Goal: Task Accomplishment & Management: Complete application form

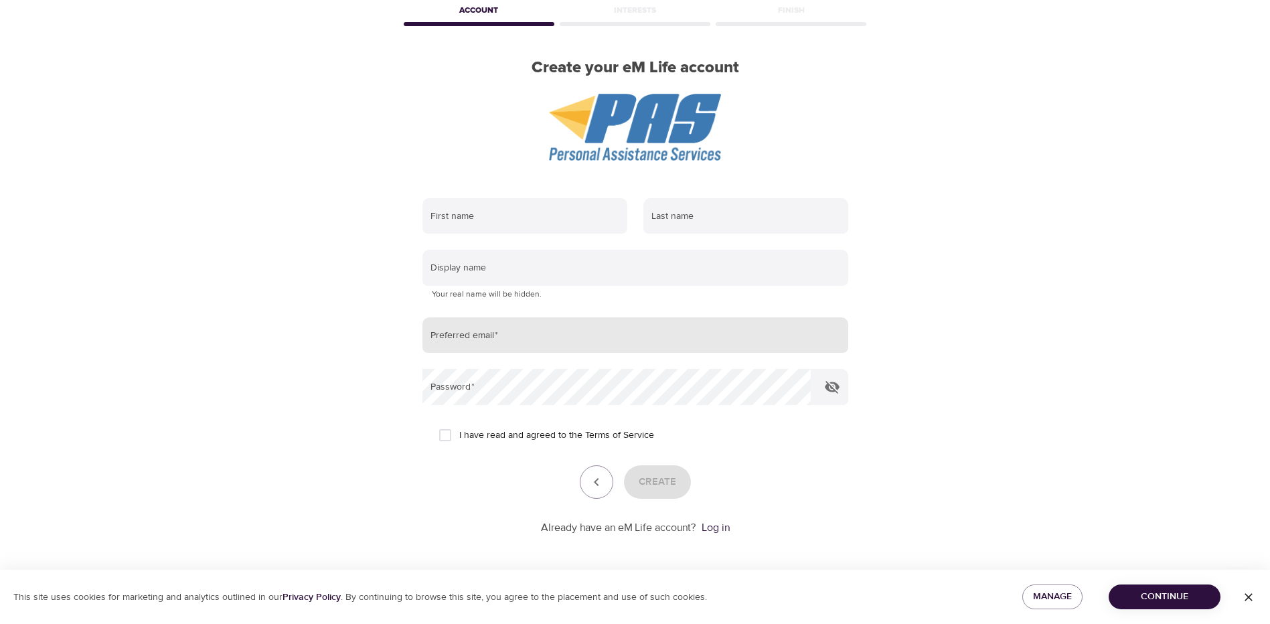
scroll to position [71, 0]
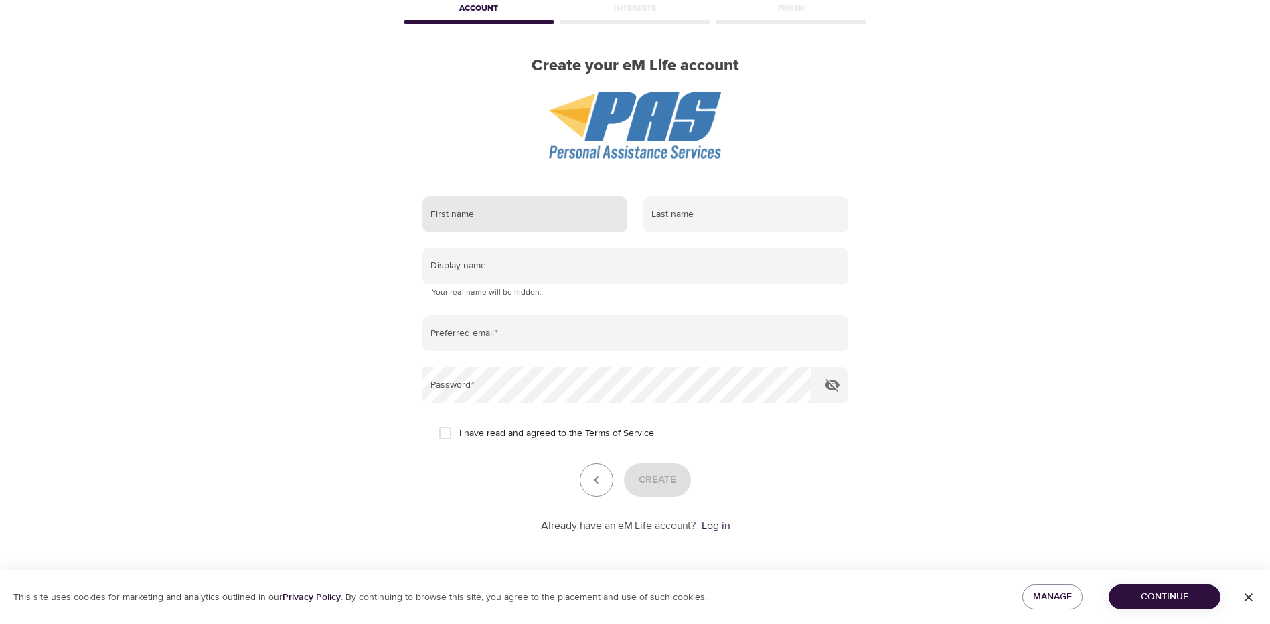
click at [569, 220] on input "text" at bounding box center [524, 214] width 205 height 36
type input "Jill"
type input "Maserang"
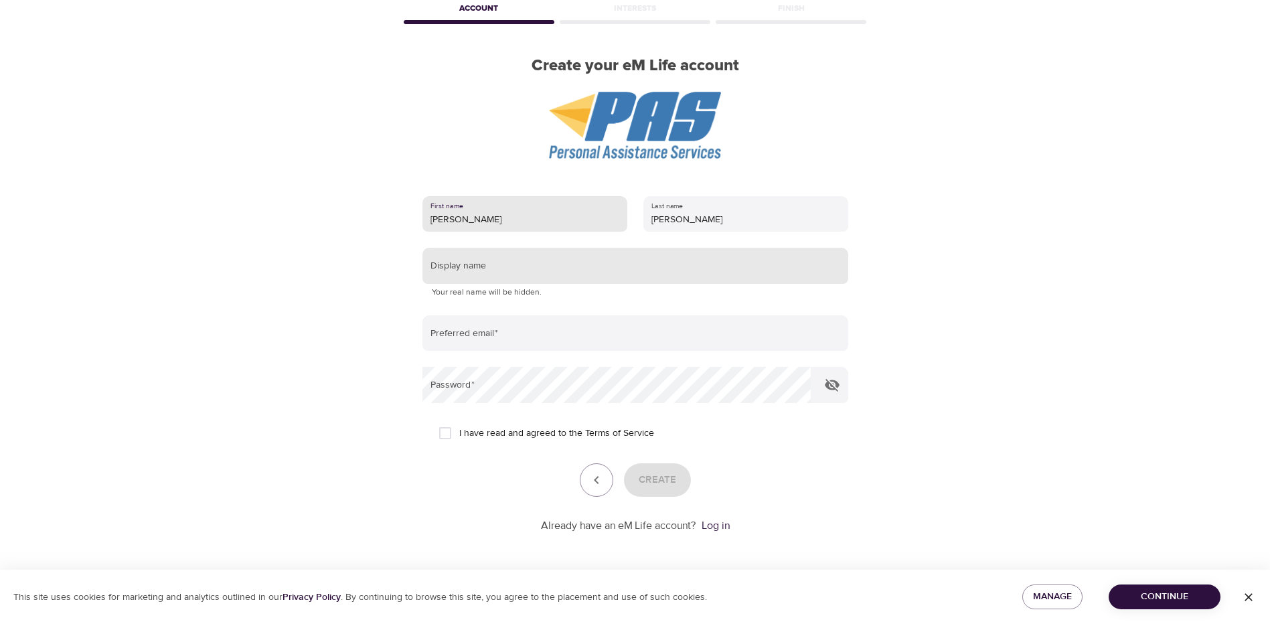
click at [503, 268] on input "text" at bounding box center [635, 266] width 426 height 36
type input "Jill"
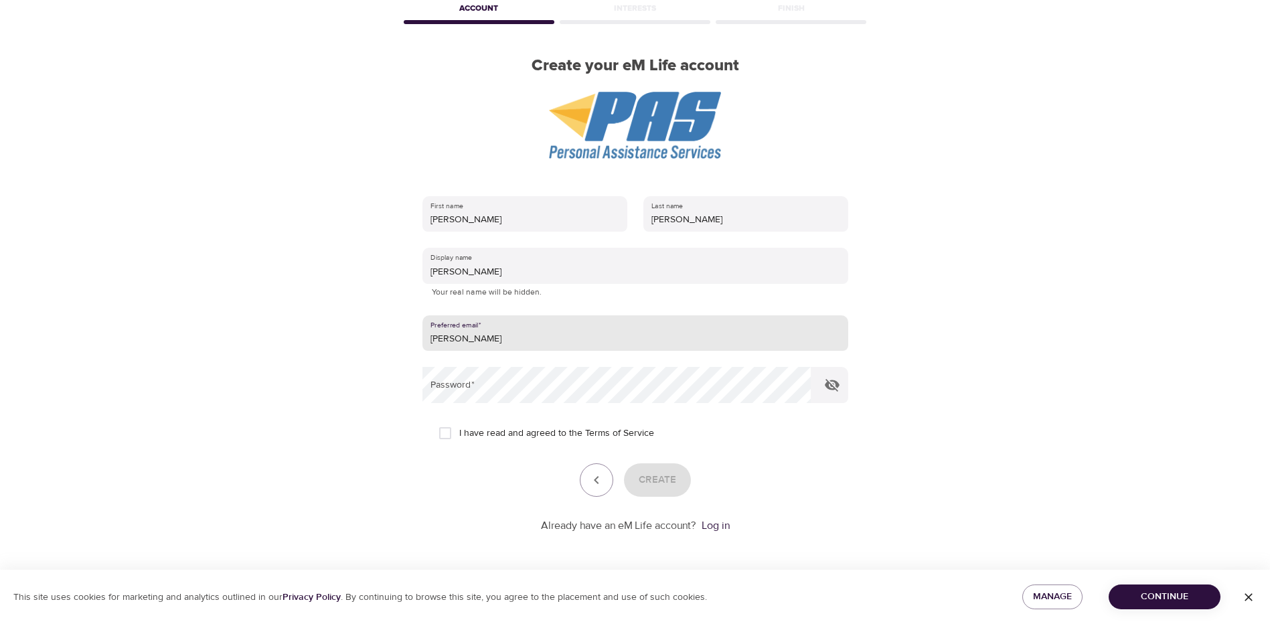
type input "jimmer@butlersupply.com"
click at [485, 430] on span "I have read and agreed to the Terms of Service" at bounding box center [556, 434] width 195 height 14
click at [452, 433] on input "I have read and agreed to the Terms of Service" at bounding box center [445, 433] width 28 height 28
checkbox input "true"
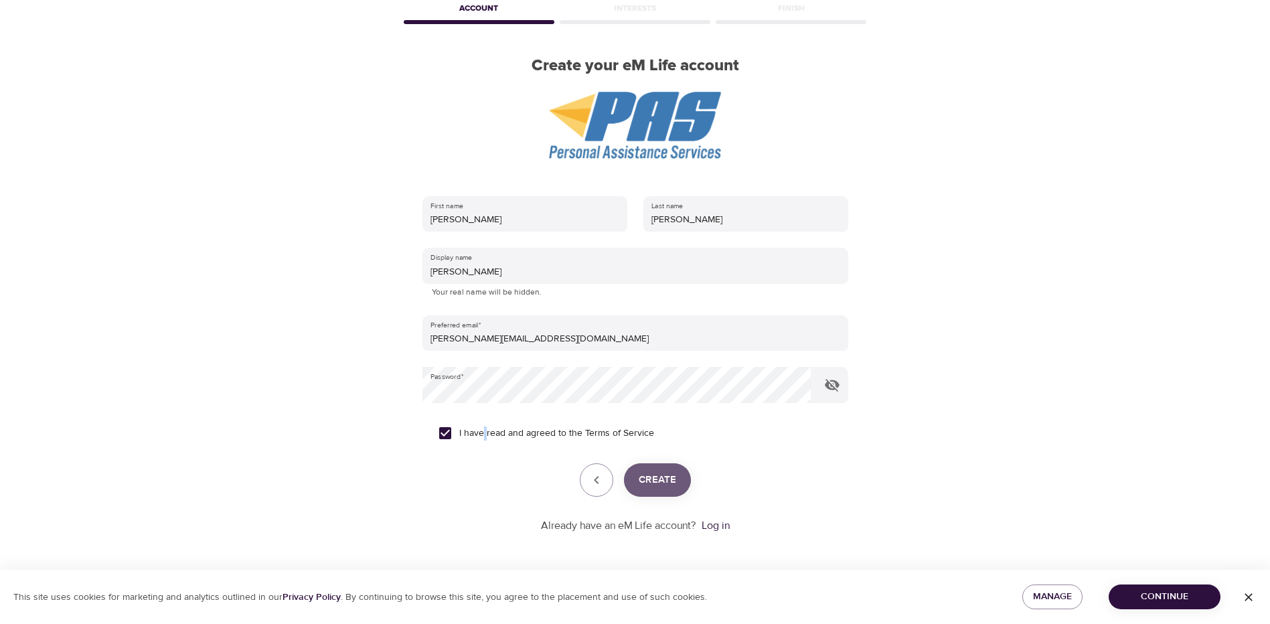
click at [641, 479] on span "Create" at bounding box center [657, 479] width 37 height 17
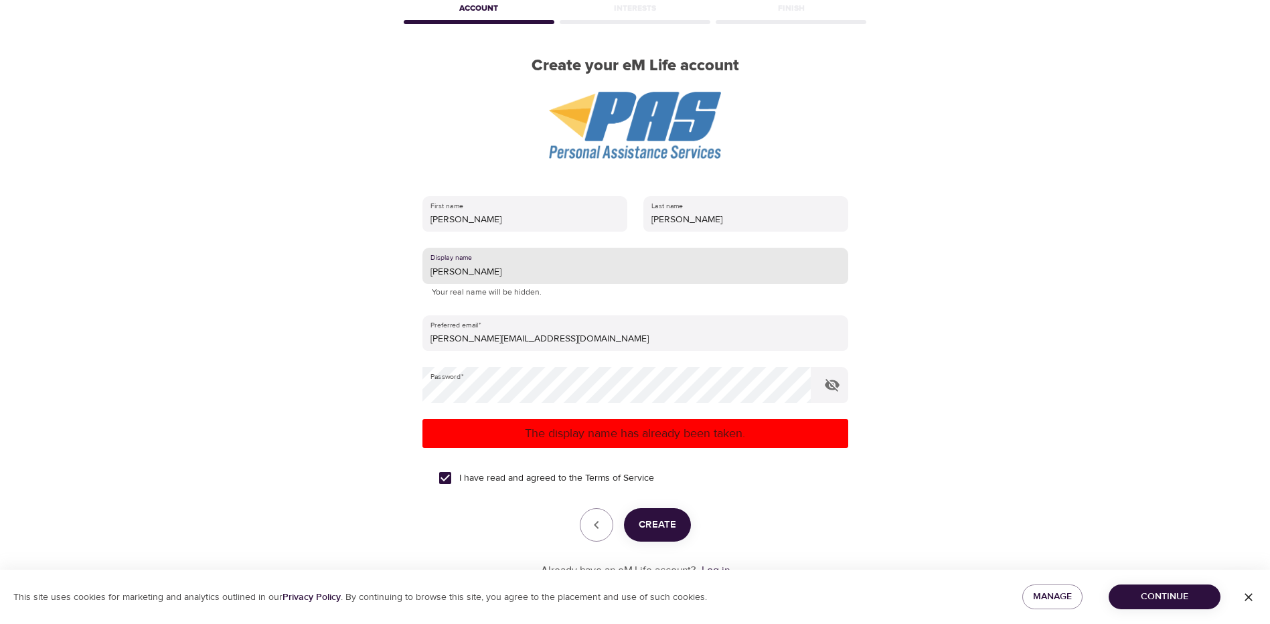
drag, startPoint x: 500, startPoint y: 272, endPoint x: 222, endPoint y: 232, distance: 280.7
click at [222, 232] on div "User Profile Account Interests Finish Create your eM Life account First name Ji…" at bounding box center [635, 241] width 1270 height 624
type input "ca"
click at [743, 493] on form "First name Jill Last name Maserang Display name ca Your real name will be hidde…" at bounding box center [635, 383] width 426 height 390
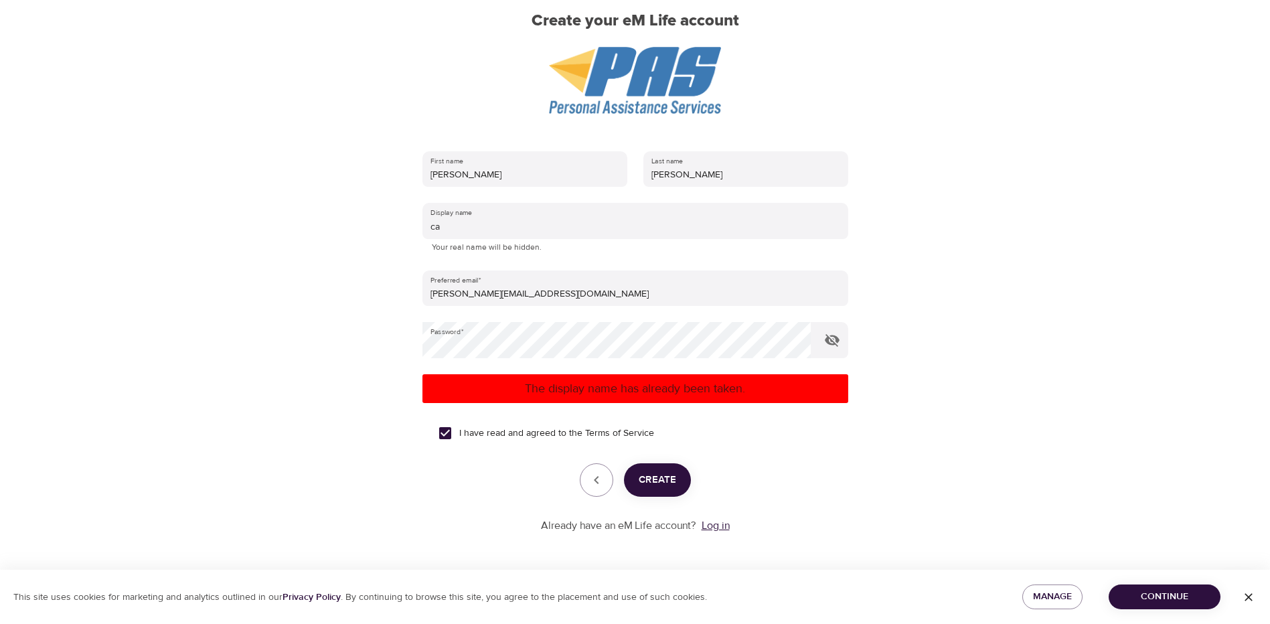
click at [722, 528] on link "Log in" at bounding box center [716, 525] width 28 height 13
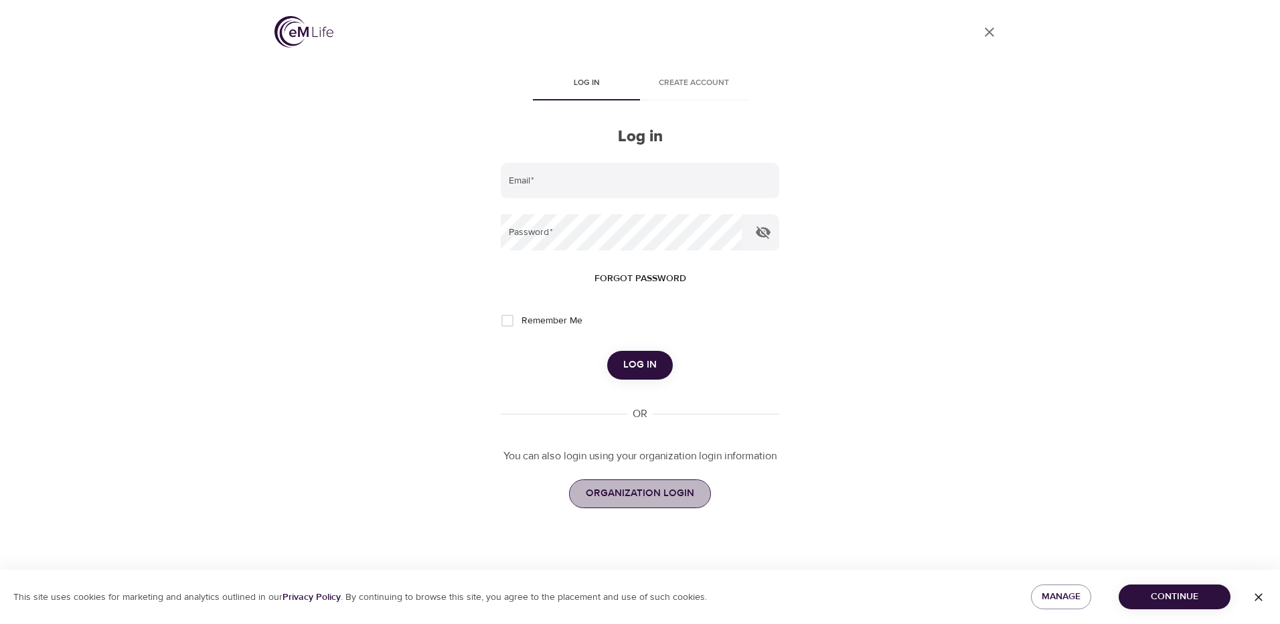
click at [677, 485] on span "ORGANIZATION LOGIN" at bounding box center [640, 493] width 108 height 17
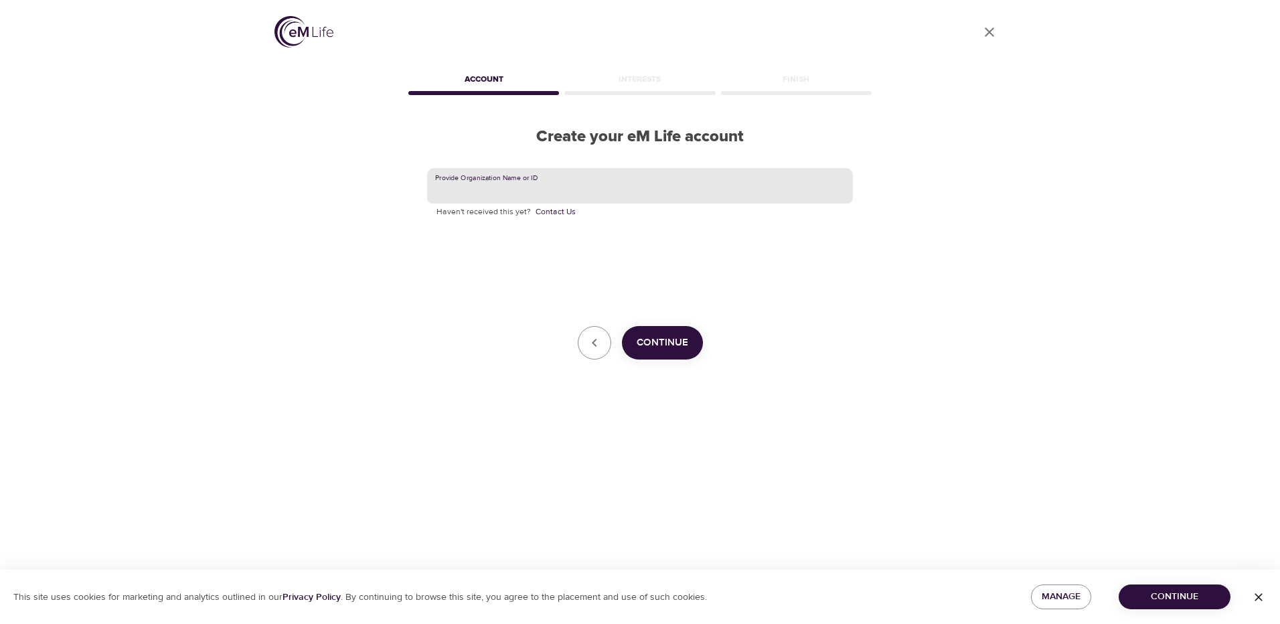
click at [512, 185] on input "text" at bounding box center [640, 186] width 426 height 36
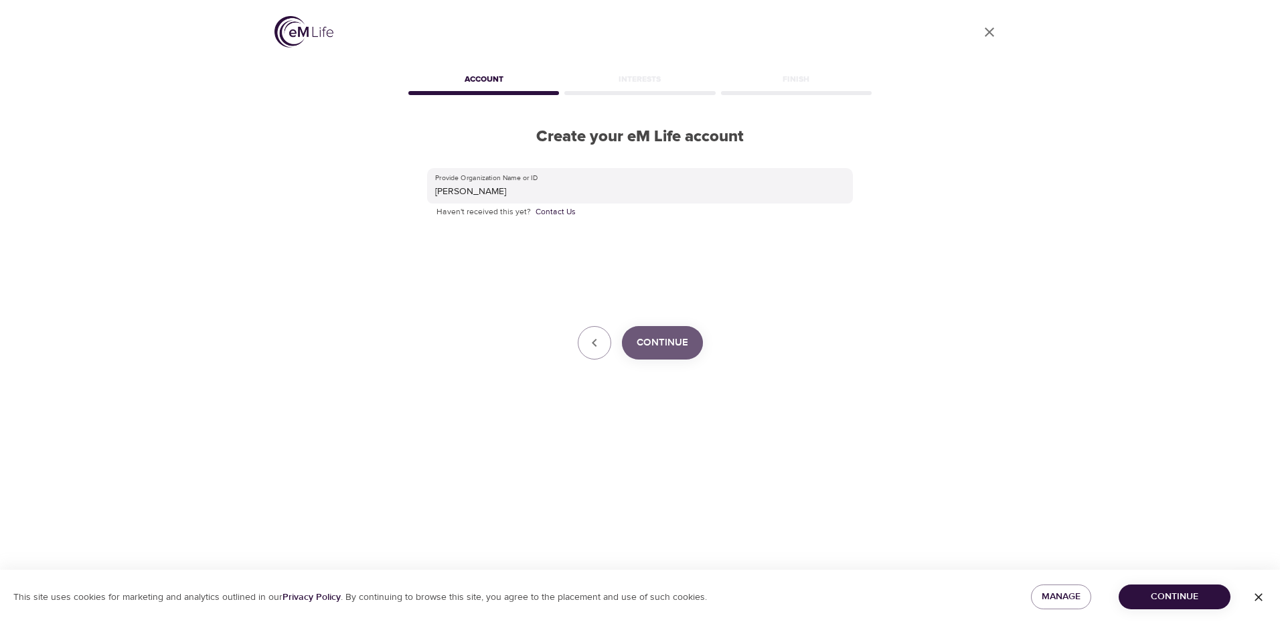
click at [671, 339] on span "Continue" at bounding box center [663, 342] width 52 height 17
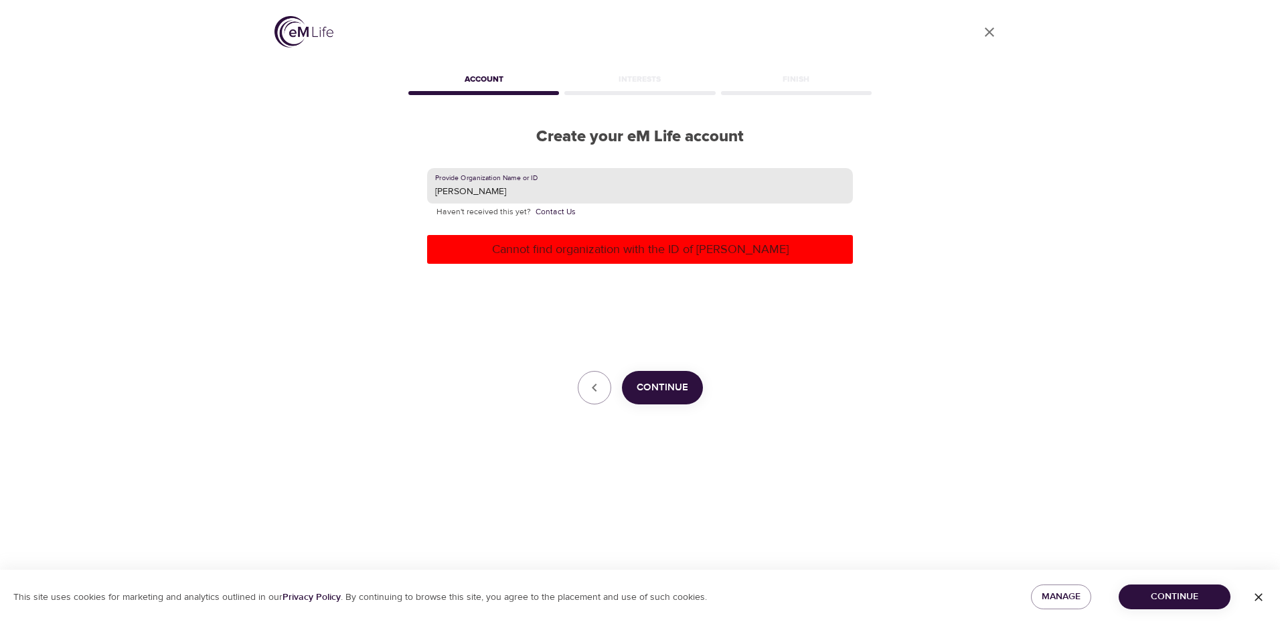
click at [589, 187] on input "Butler" at bounding box center [640, 186] width 426 height 36
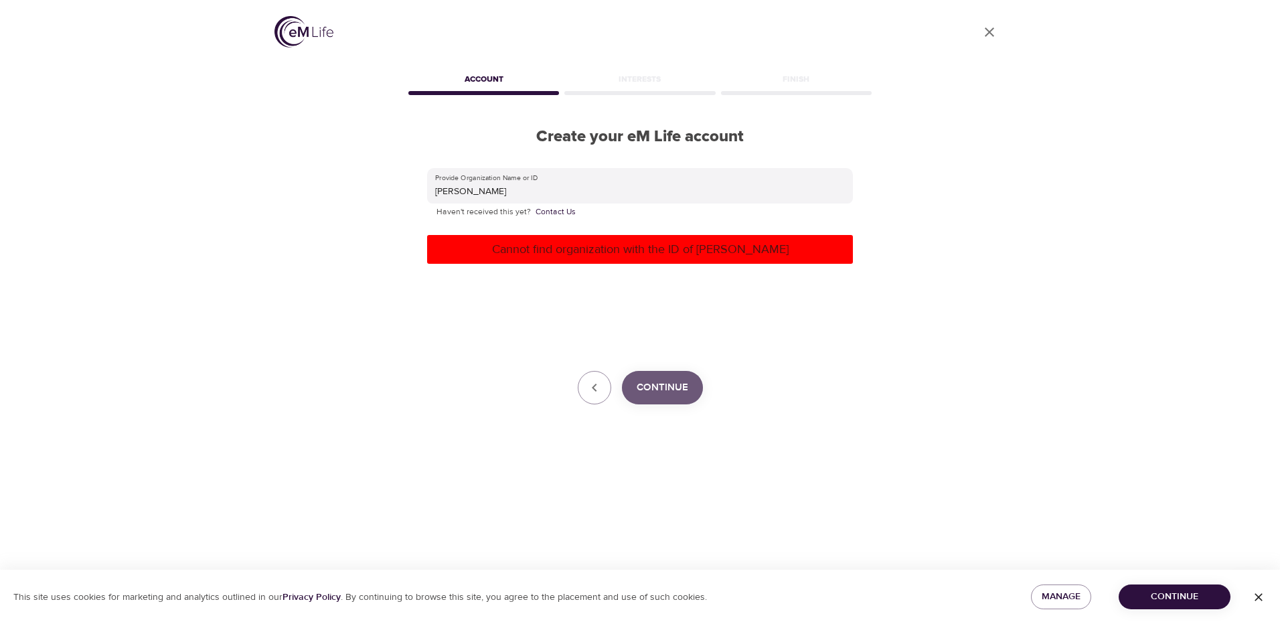
click at [657, 390] on span "Continue" at bounding box center [663, 387] width 52 height 17
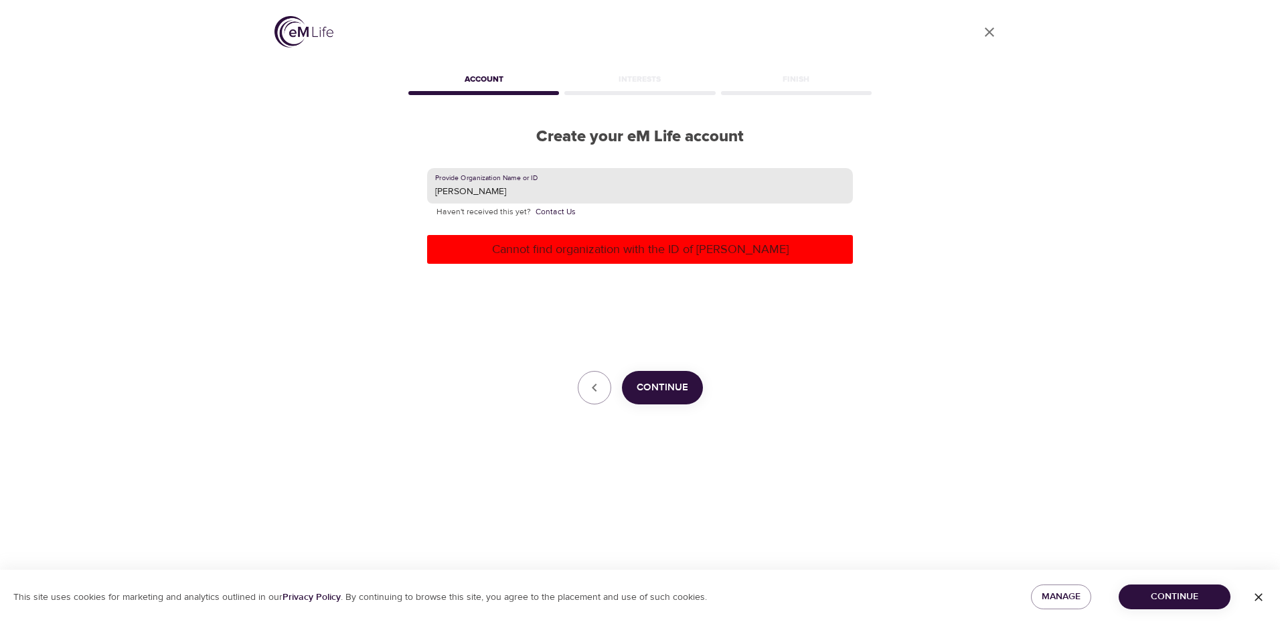
click at [509, 190] on input "Butler" at bounding box center [640, 186] width 426 height 36
type input "Butler Supply"
click at [640, 250] on p "Cannot find organization with the ID of Butler" at bounding box center [640, 249] width 415 height 18
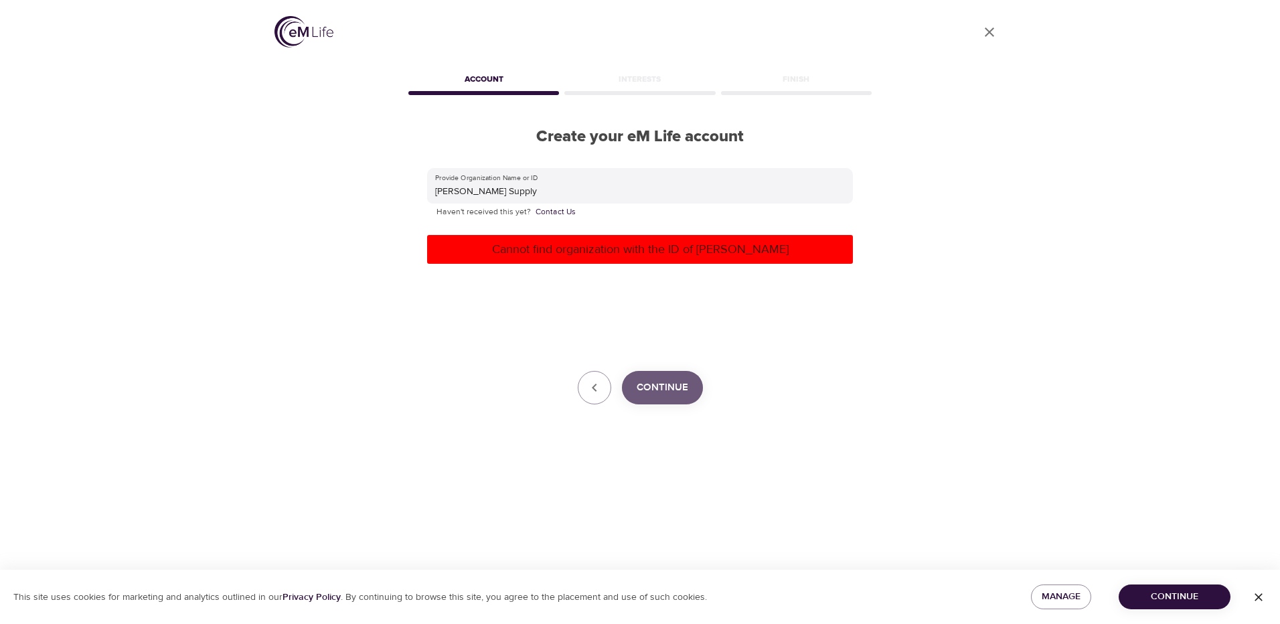
click at [670, 387] on span "Continue" at bounding box center [663, 387] width 52 height 17
click at [1249, 595] on span "button" at bounding box center [1259, 597] width 32 height 13
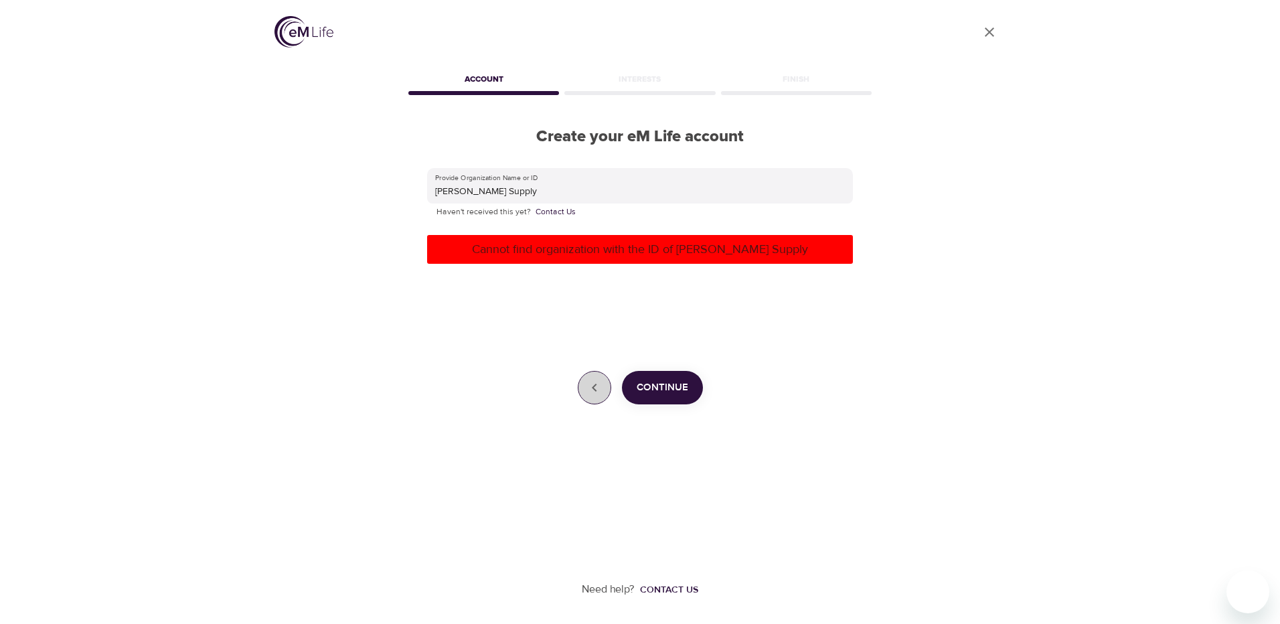
click at [595, 389] on icon "button" at bounding box center [594, 388] width 5 height 8
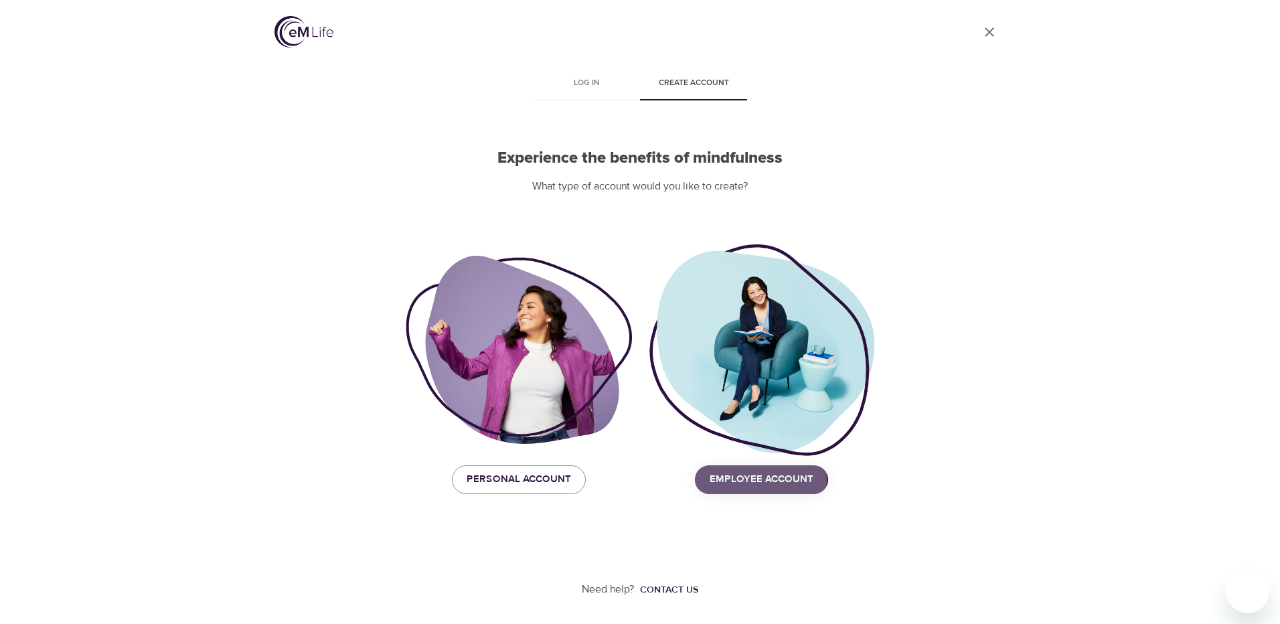
click at [747, 479] on span "Employee Account" at bounding box center [762, 479] width 104 height 17
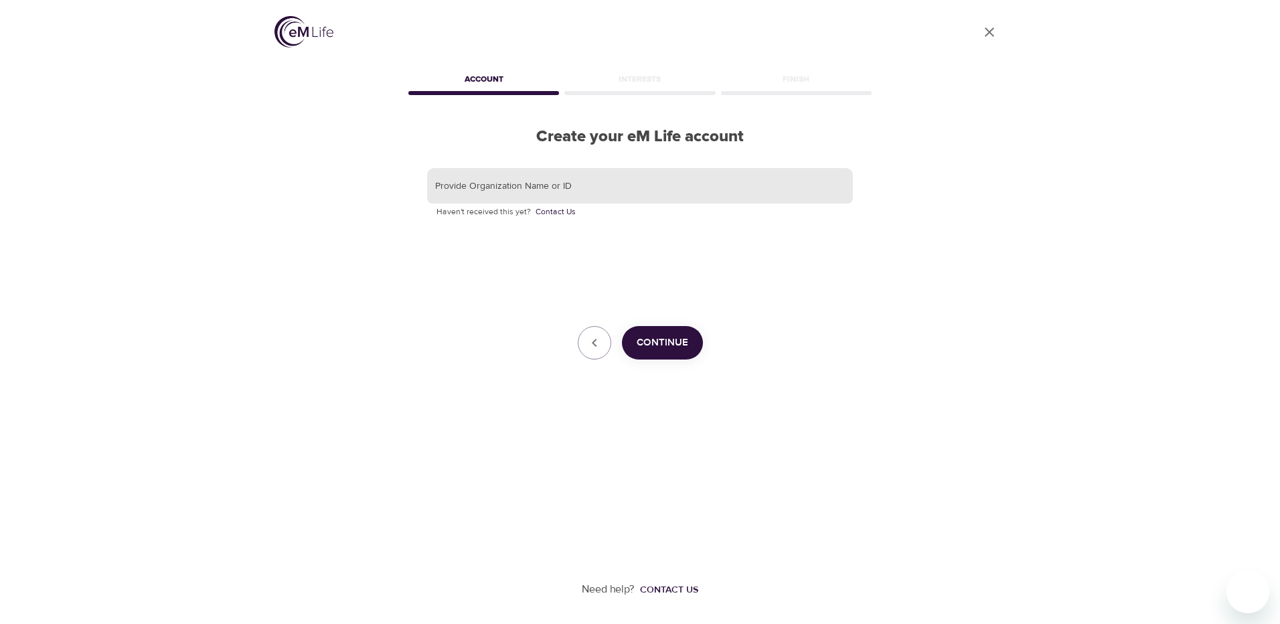
click at [553, 175] on input "text" at bounding box center [640, 186] width 426 height 36
type input "Butler"
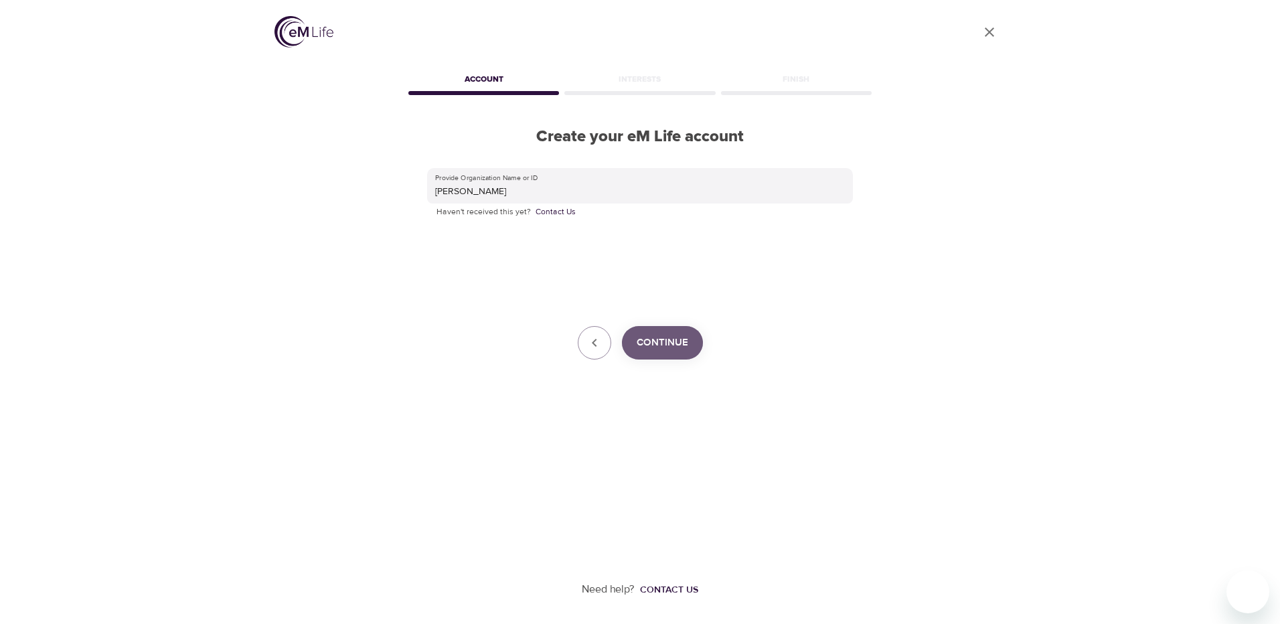
click at [672, 342] on span "Continue" at bounding box center [663, 342] width 52 height 17
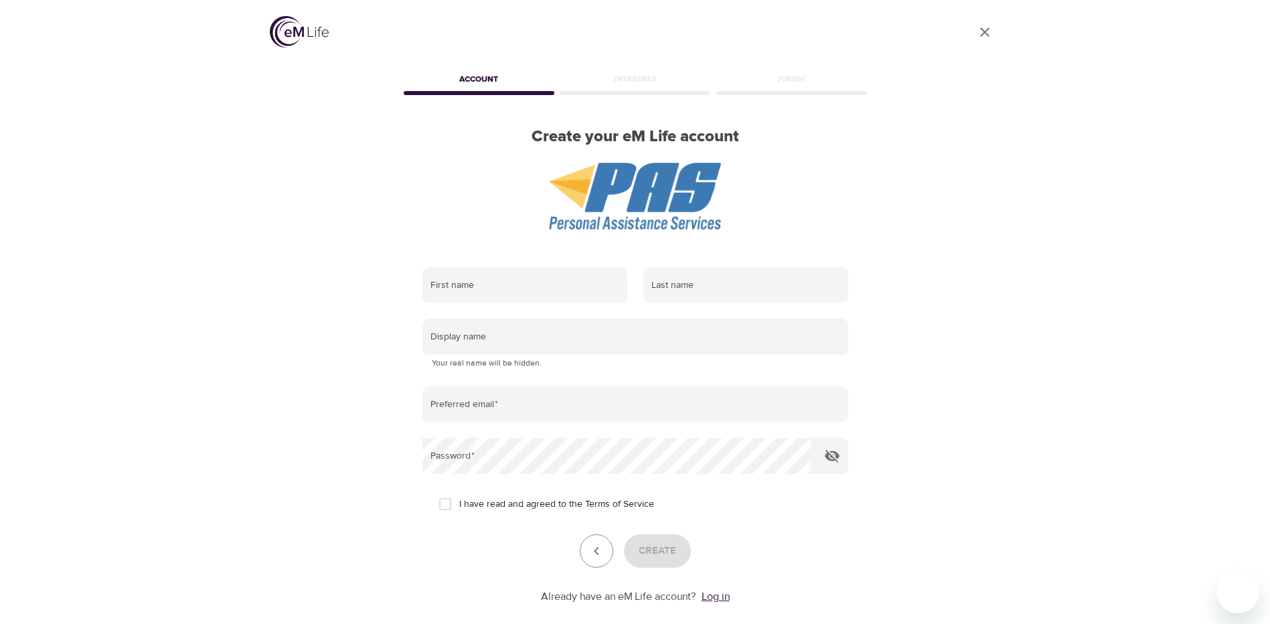
click at [716, 599] on link "Log in" at bounding box center [716, 596] width 28 height 13
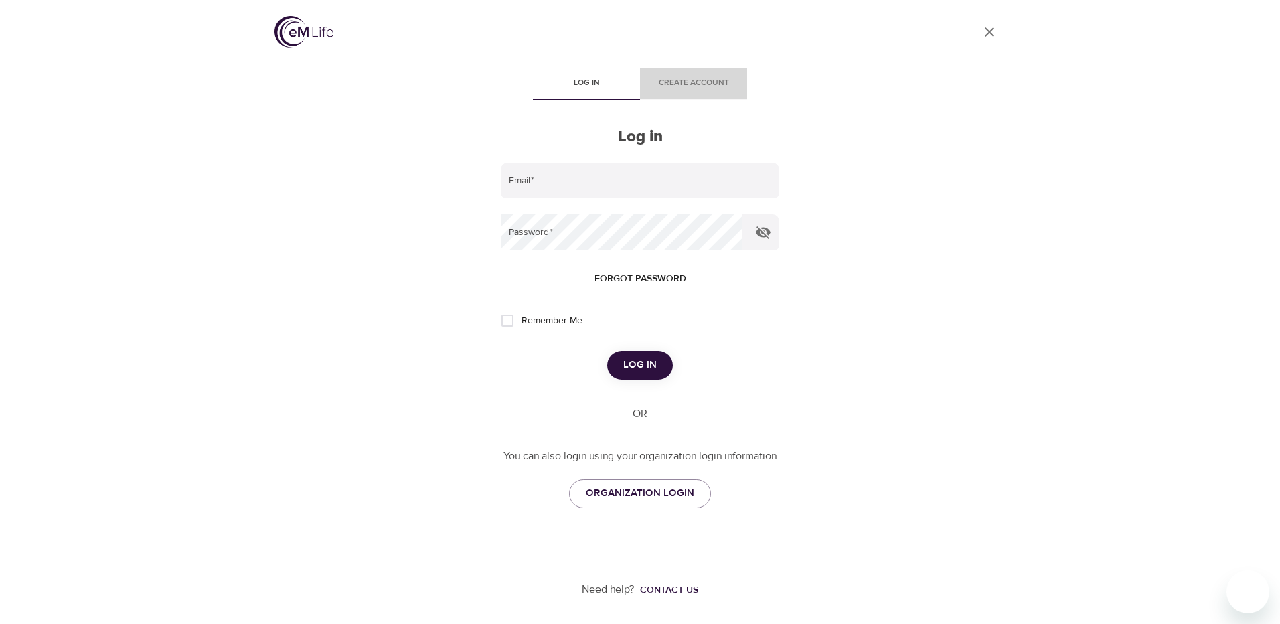
click at [681, 78] on span "Create account" at bounding box center [693, 83] width 91 height 14
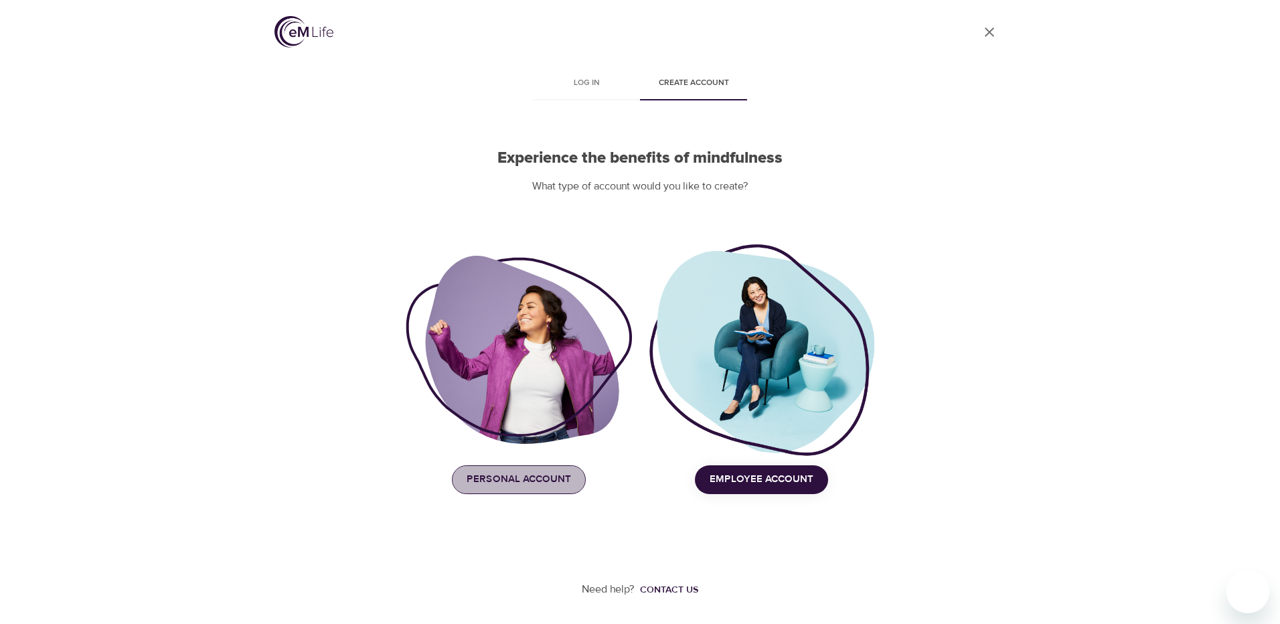
click at [543, 485] on span "Personal Account" at bounding box center [519, 479] width 104 height 17
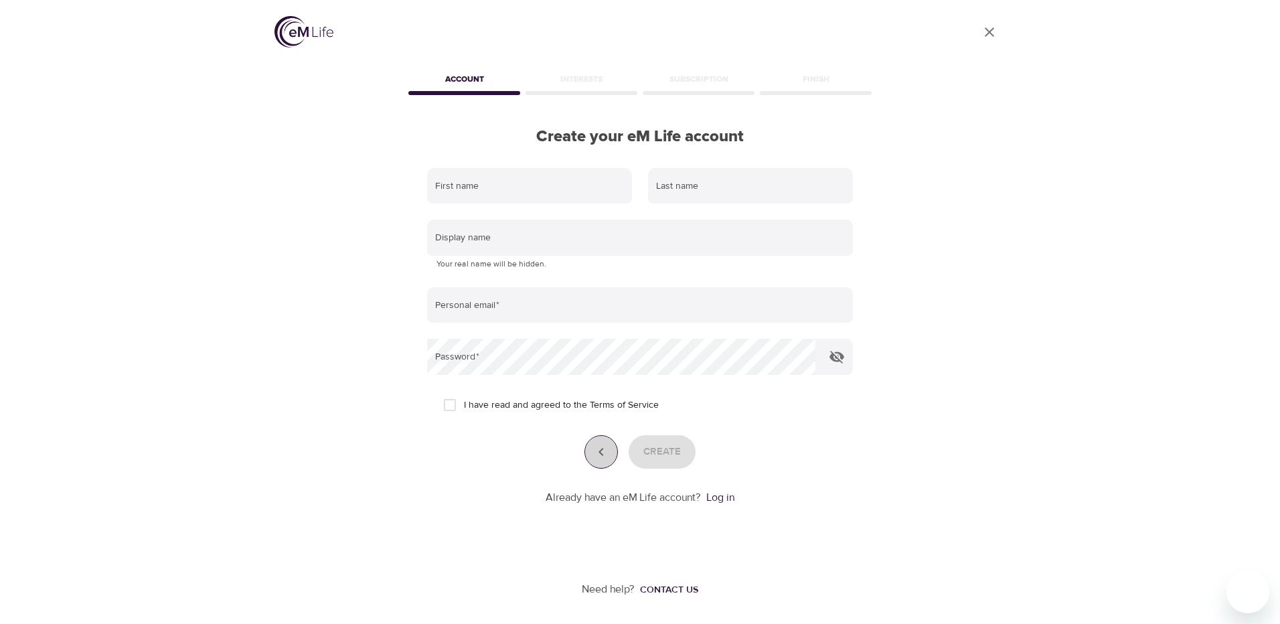
click at [605, 455] on icon "button" at bounding box center [601, 452] width 16 height 16
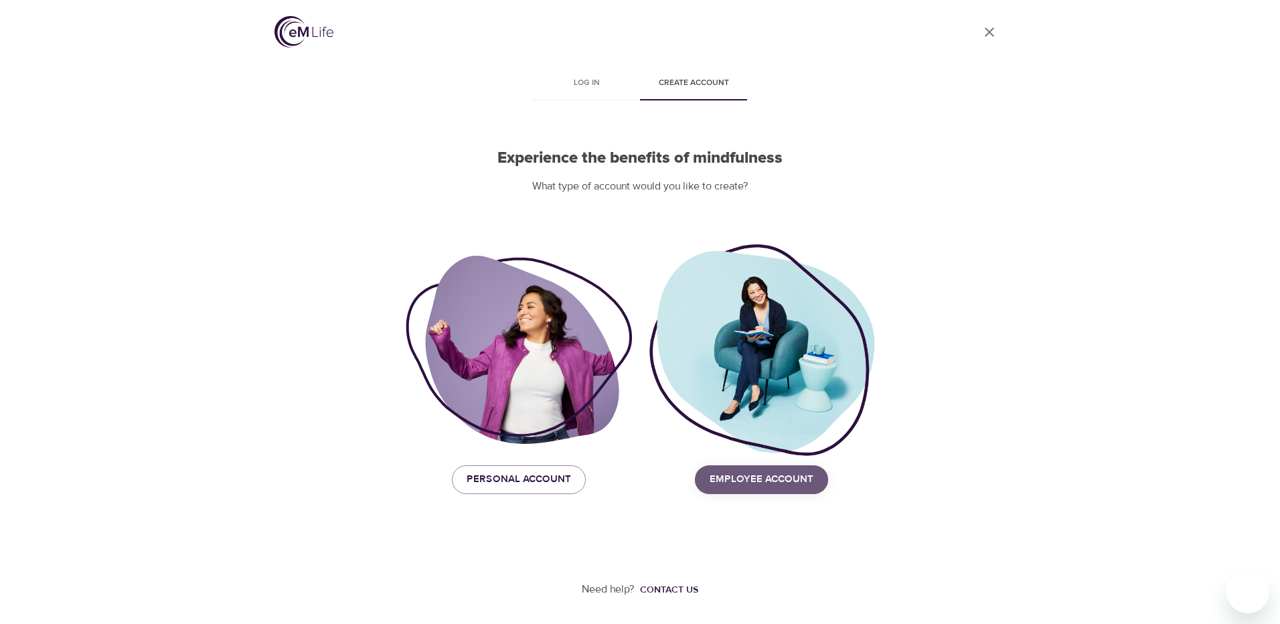
click at [764, 479] on span "Employee Account" at bounding box center [762, 479] width 104 height 17
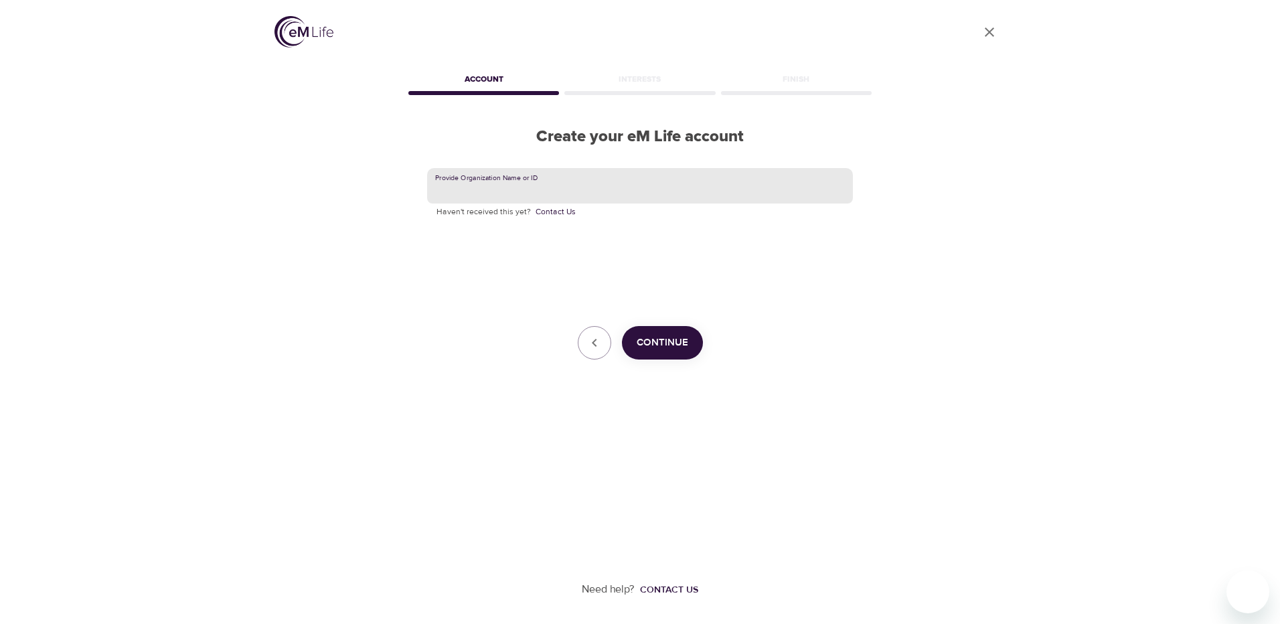
click at [546, 185] on input "text" at bounding box center [640, 186] width 426 height 36
click at [553, 182] on input "text" at bounding box center [640, 186] width 426 height 36
type input "[PERSON_NAME]"
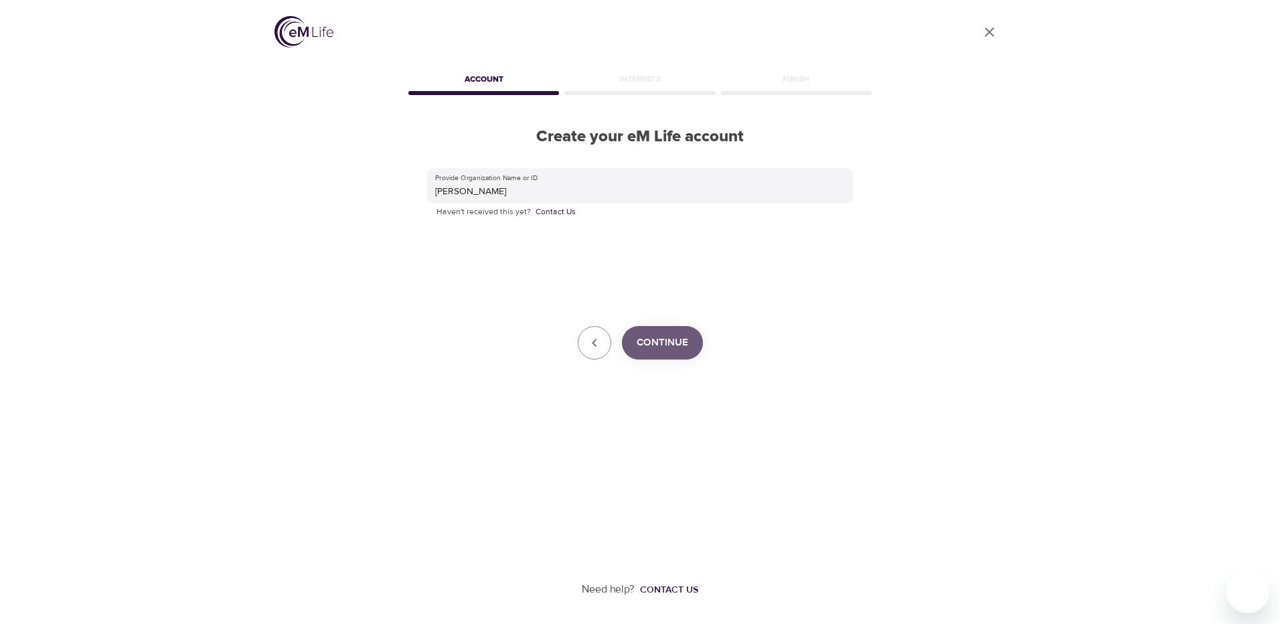
click at [672, 342] on span "Continue" at bounding box center [663, 342] width 52 height 17
